Goal: Task Accomplishment & Management: Use online tool/utility

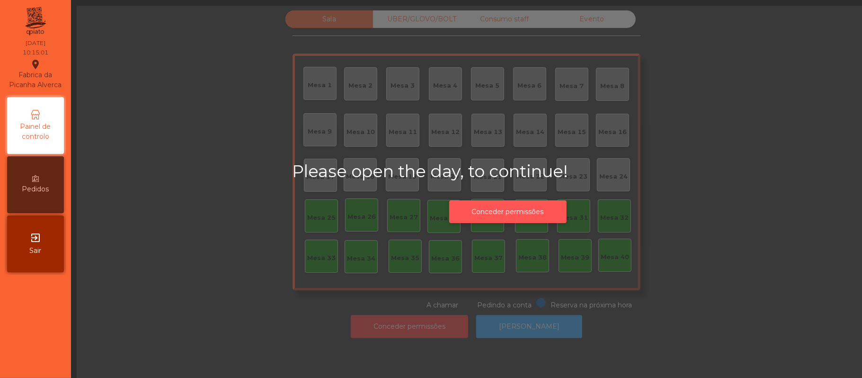
click at [542, 209] on button "Conceder permissões" at bounding box center [507, 211] width 117 height 23
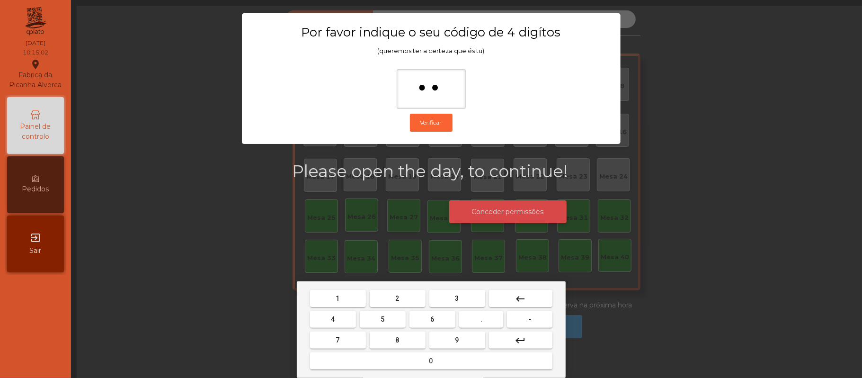
type input "***"
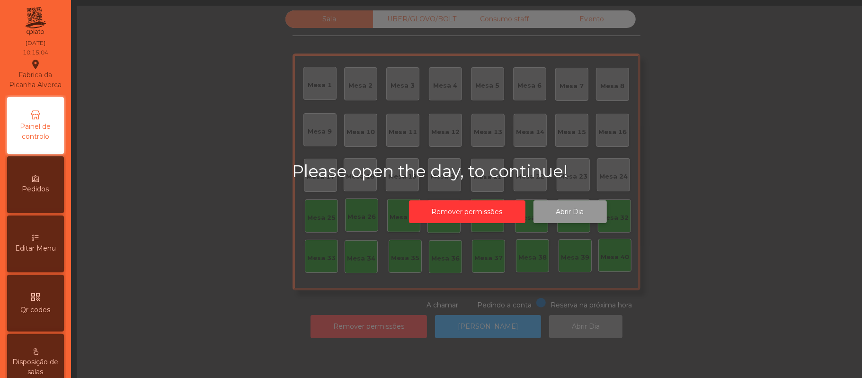
click at [567, 211] on button "Abrir Dia" at bounding box center [570, 211] width 73 height 23
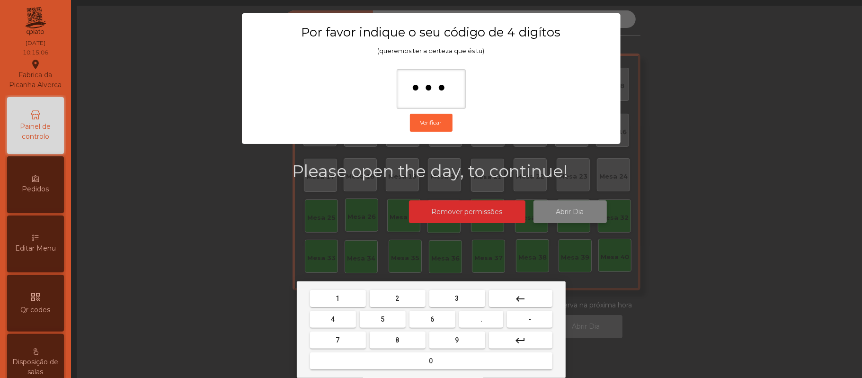
type input "****"
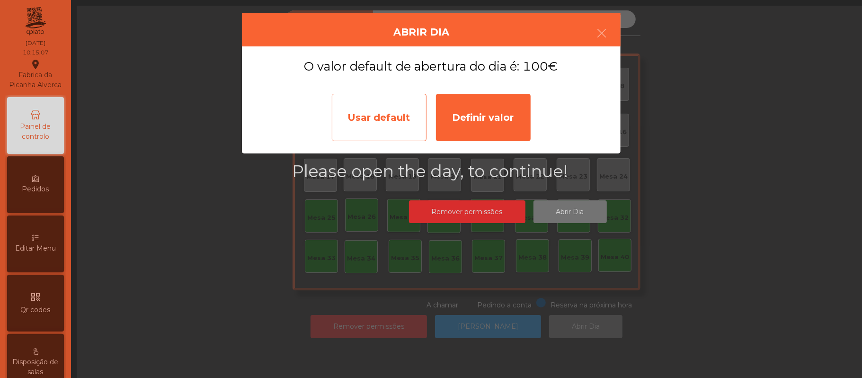
click at [386, 115] on div "Usar default" at bounding box center [379, 117] width 95 height 47
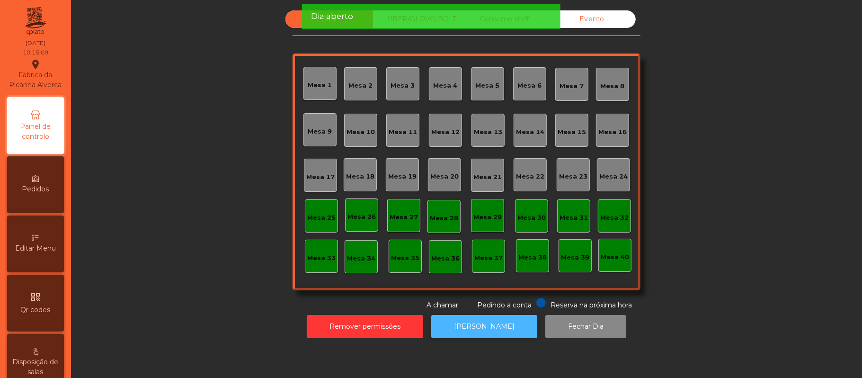
click at [470, 325] on button "[PERSON_NAME]" at bounding box center [484, 326] width 106 height 23
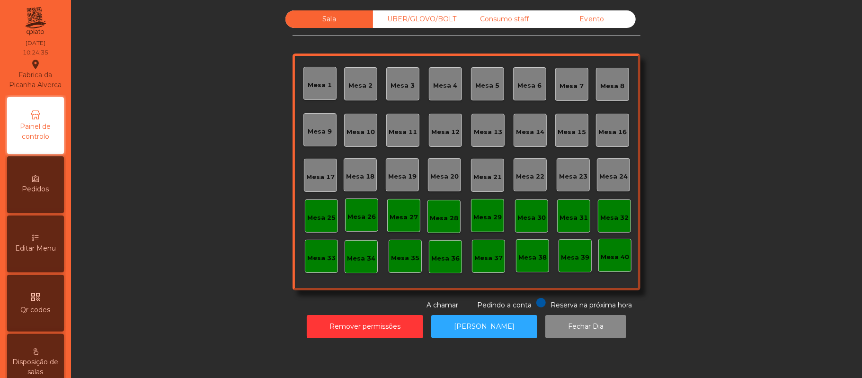
click at [574, 261] on div "Mesa 39" at bounding box center [575, 257] width 28 height 9
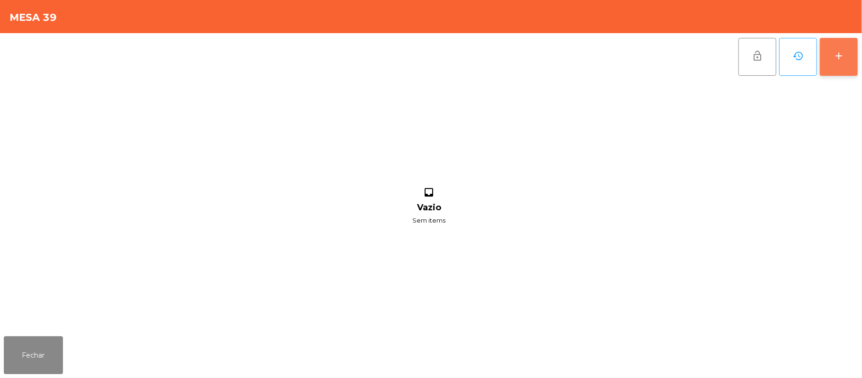
click at [833, 50] on div "add" at bounding box center [838, 55] width 11 height 11
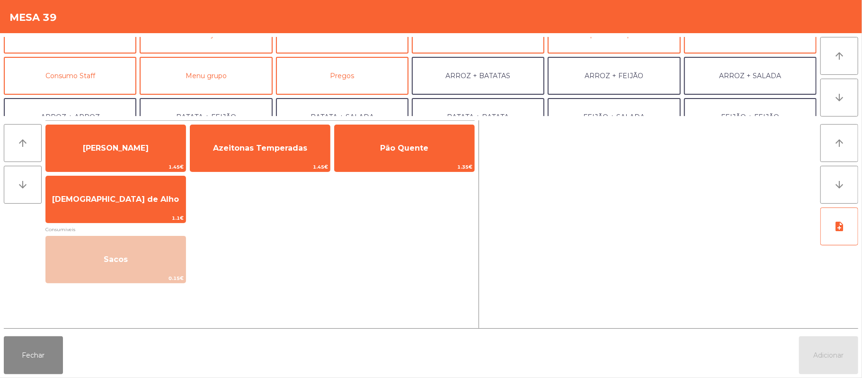
scroll to position [63, 0]
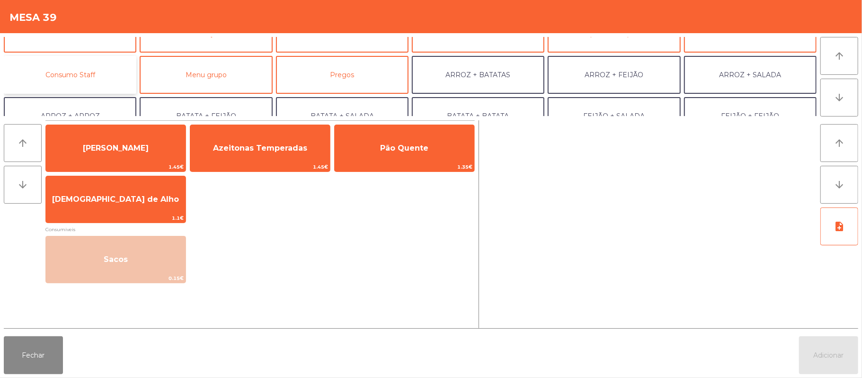
click at [109, 80] on button "Consumo Staff" at bounding box center [70, 75] width 133 height 38
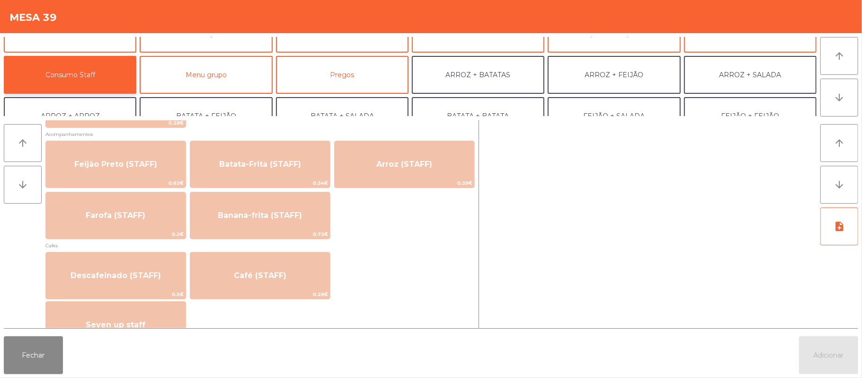
scroll to position [439, 0]
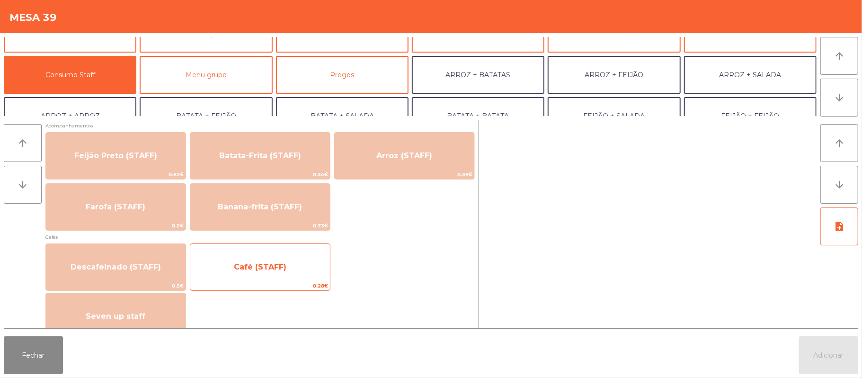
click at [286, 281] on span "0.28€" at bounding box center [260, 285] width 140 height 9
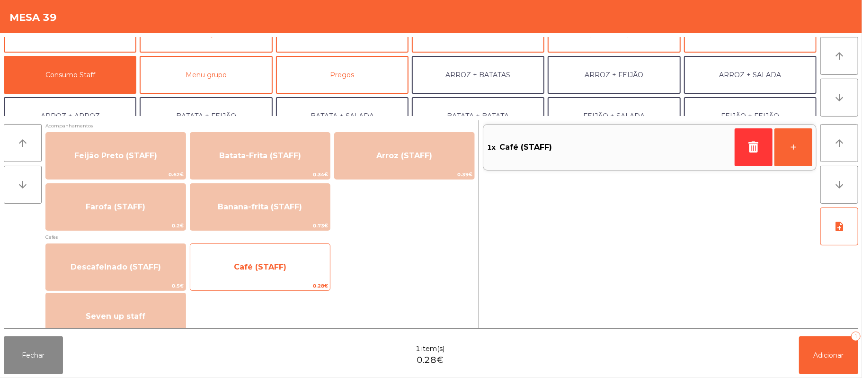
click at [302, 265] on span "Café (STAFF)" at bounding box center [260, 267] width 140 height 26
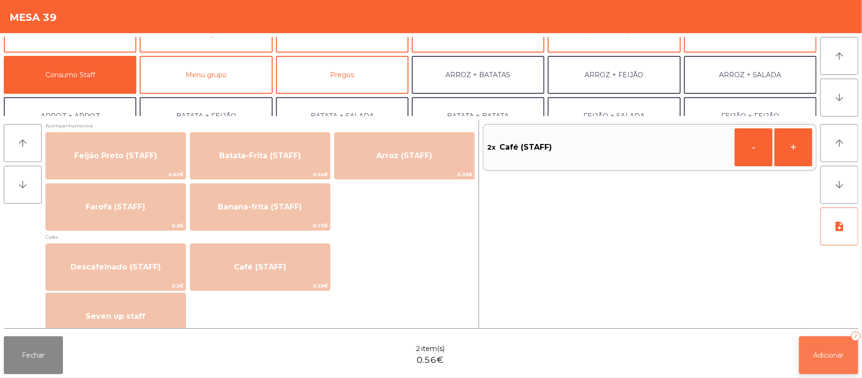
click at [820, 358] on span "Adicionar" at bounding box center [829, 355] width 30 height 9
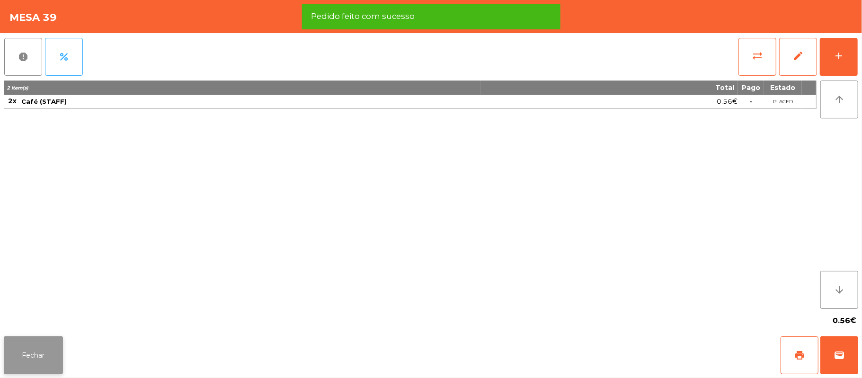
click at [48, 353] on button "Fechar" at bounding box center [33, 355] width 59 height 38
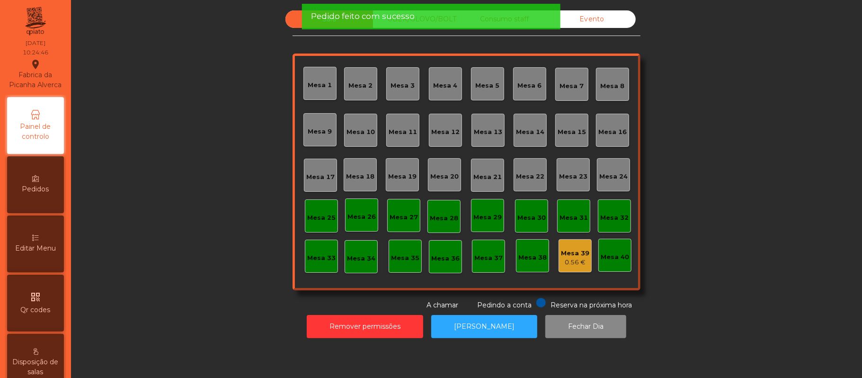
click at [489, 258] on div "Mesa 37" at bounding box center [488, 257] width 28 height 9
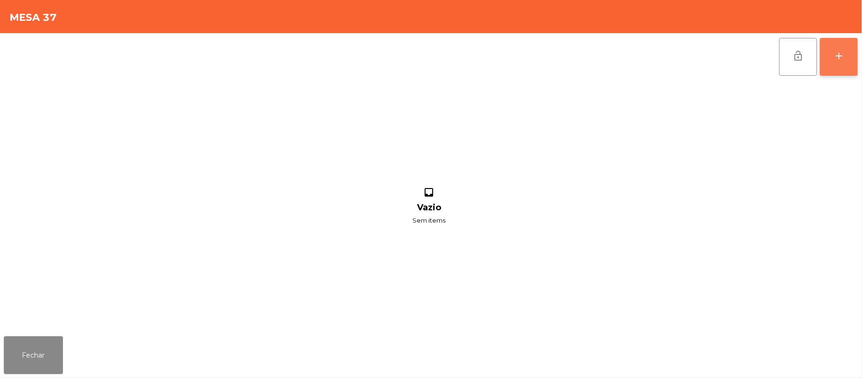
click at [855, 61] on button "add" at bounding box center [839, 57] width 38 height 38
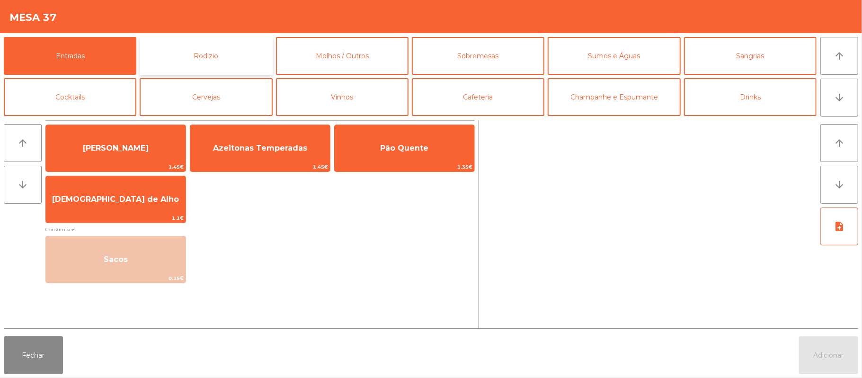
click at [237, 55] on button "Rodizio" at bounding box center [206, 56] width 133 height 38
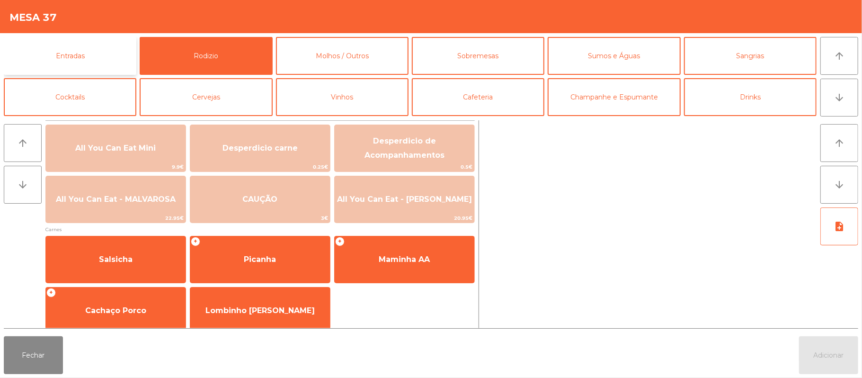
click at [89, 62] on button "Entradas" at bounding box center [70, 56] width 133 height 38
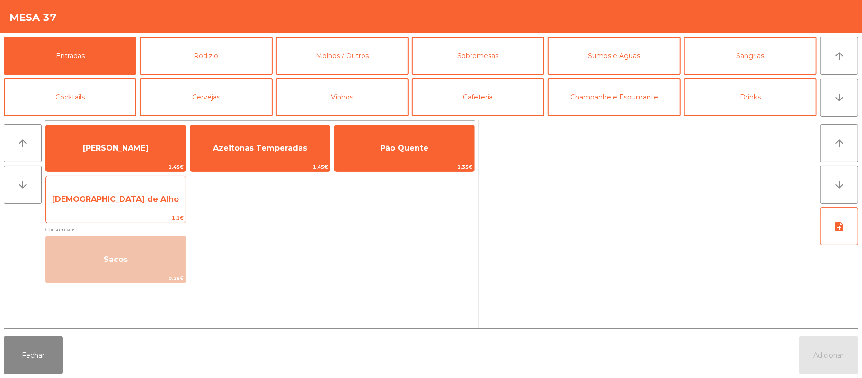
click at [107, 211] on span "Manteiga de Alho" at bounding box center [116, 200] width 140 height 26
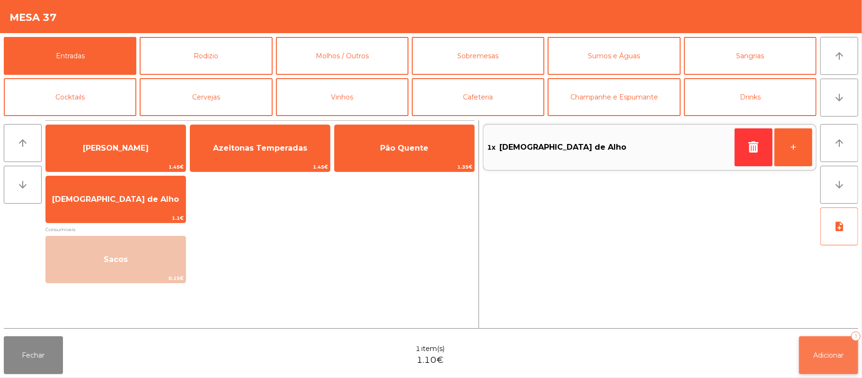
click at [830, 345] on button "Adicionar 1" at bounding box center [828, 355] width 59 height 38
